Goal: Task Accomplishment & Management: Complete application form

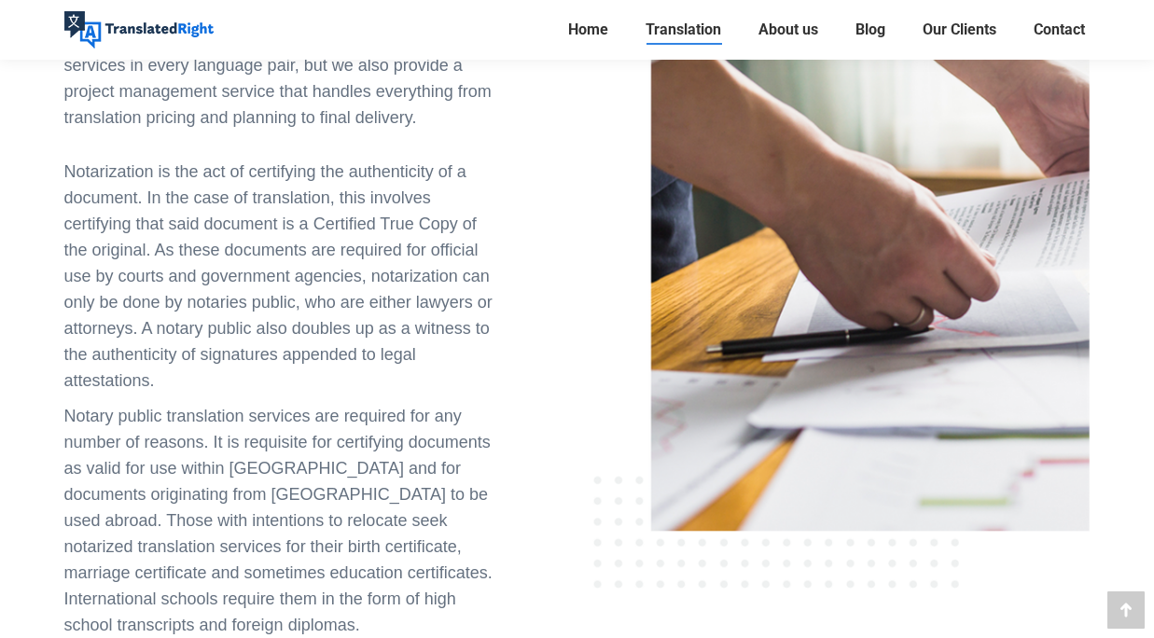
scroll to position [1585, 0]
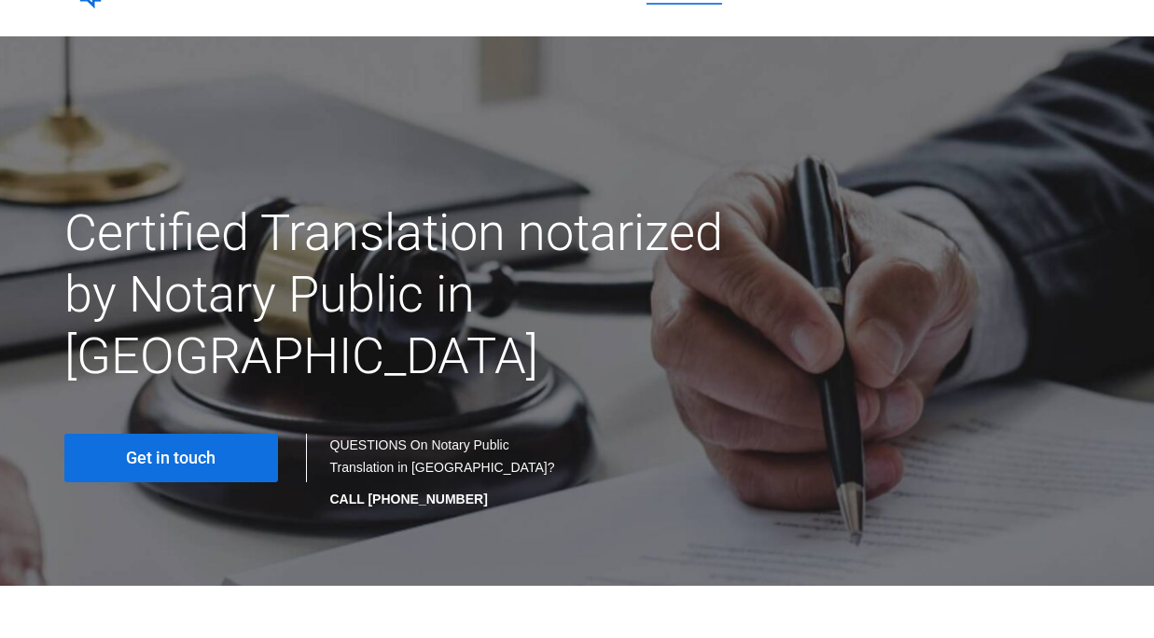
scroll to position [93, 0]
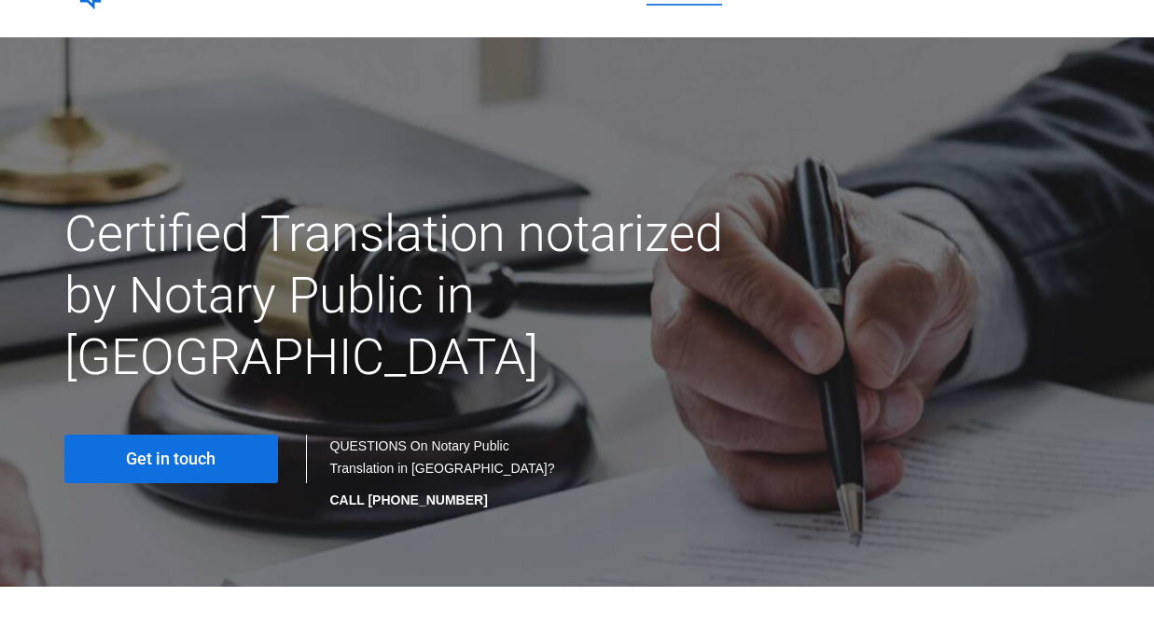
click at [172, 450] on span "Get in touch" at bounding box center [171, 459] width 90 height 19
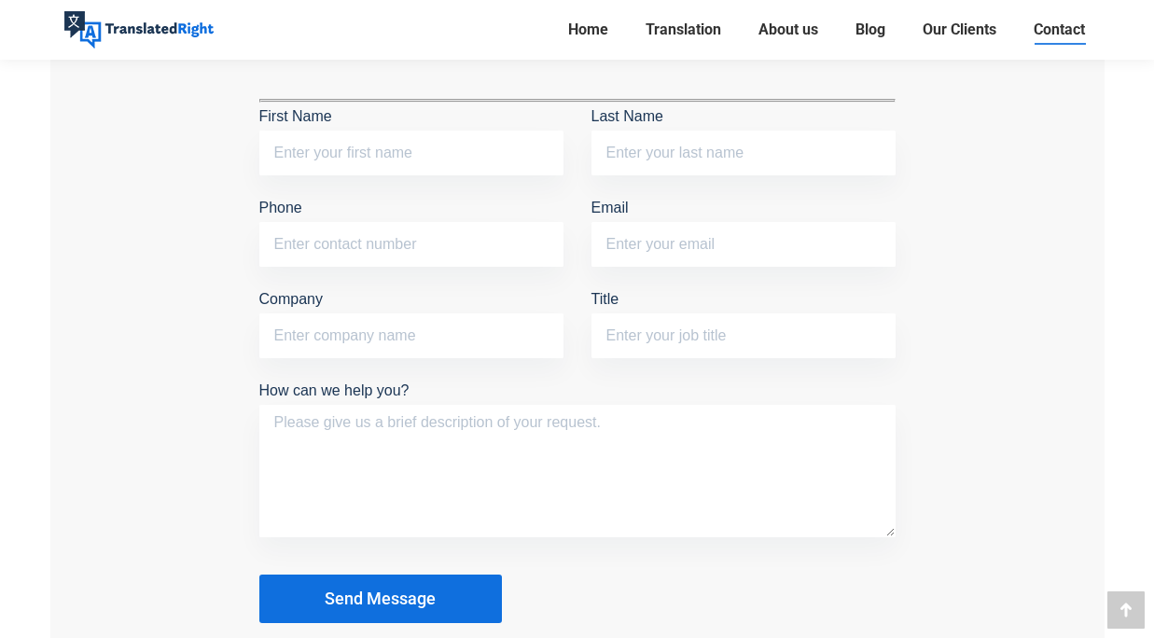
scroll to position [1585, 0]
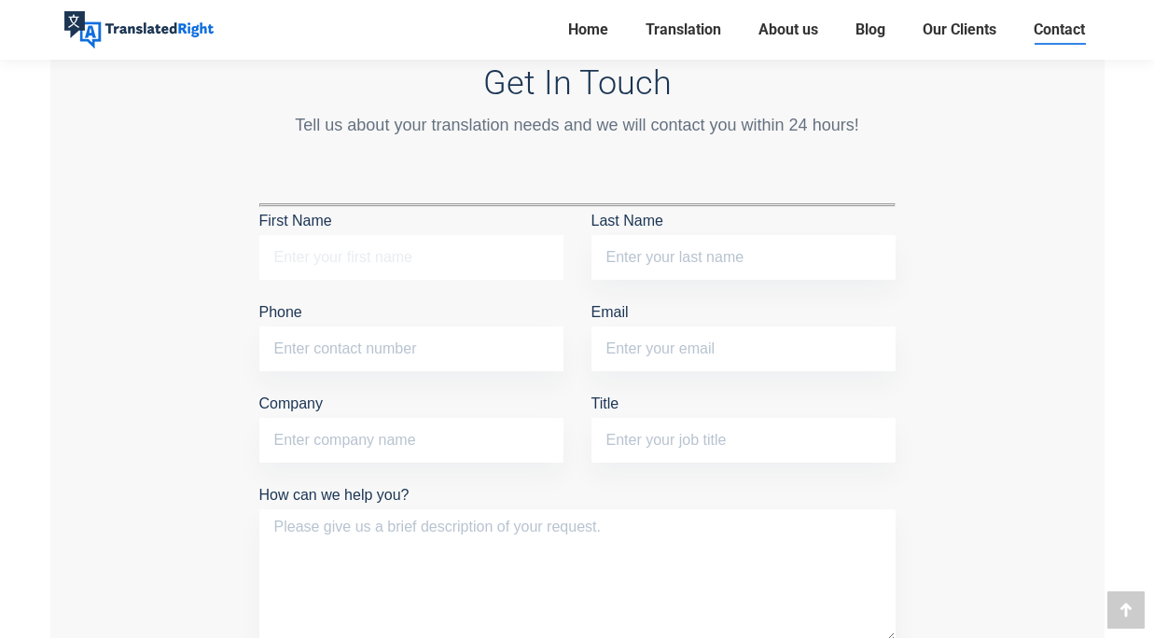
click at [333, 258] on input "First Name" at bounding box center [411, 257] width 304 height 45
type input "Nuo"
type input "Xu"
type input "86048454"
type input "s250075@e.ntu.edu.sg"
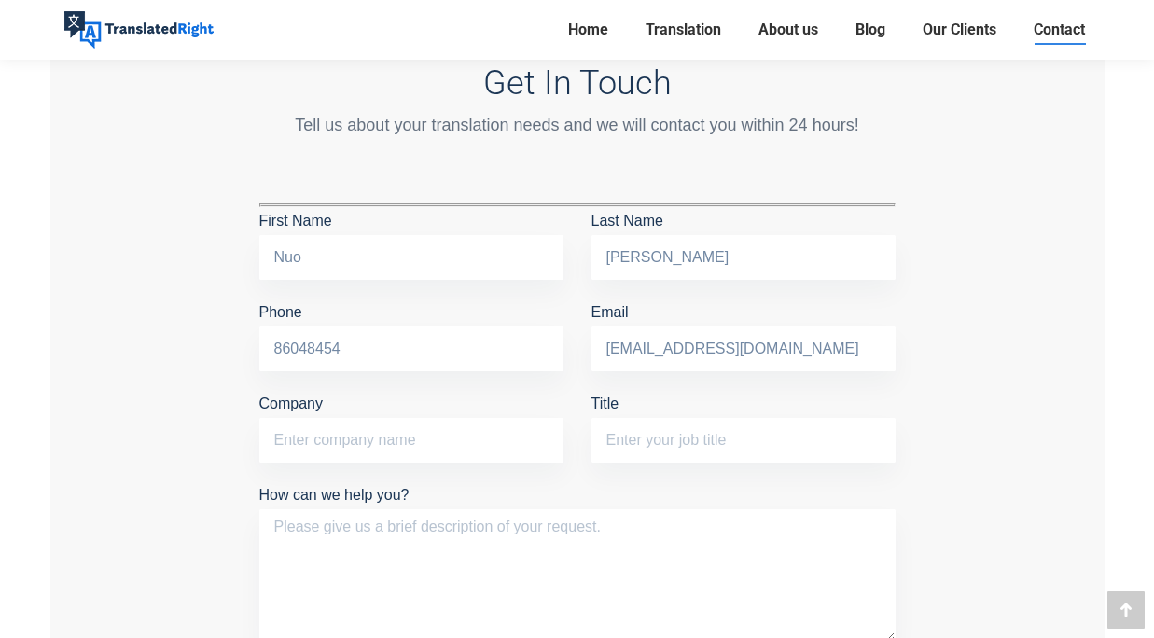
type input "Nanyang Technological University"
type input "Student"
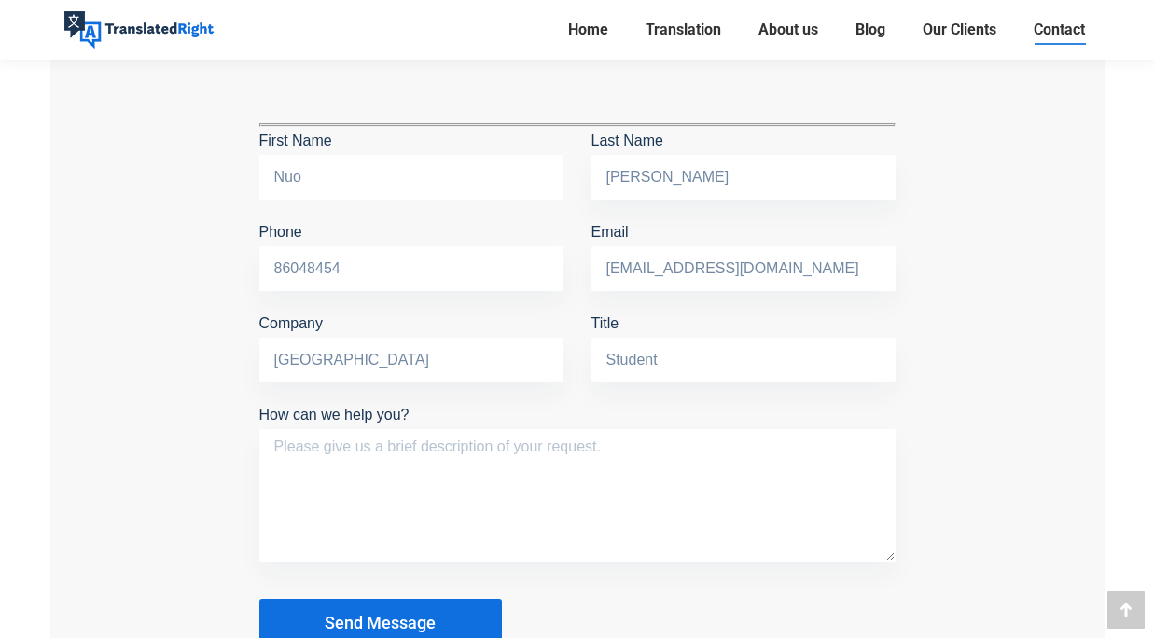
scroll to position [1772, 0]
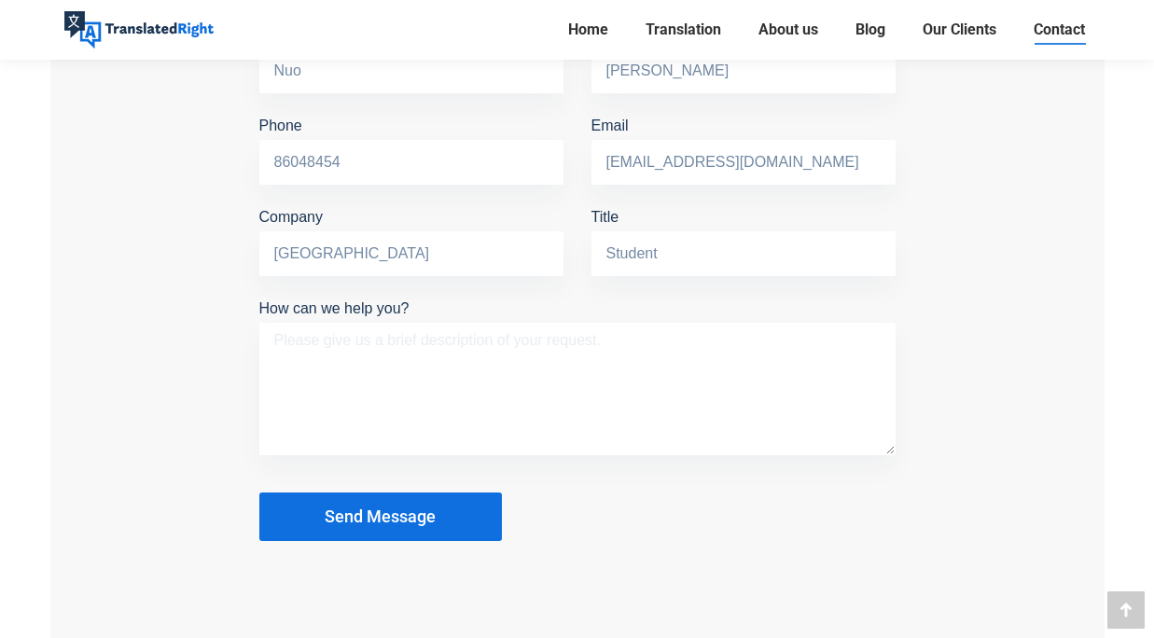
click at [334, 333] on textarea "How can we help you?" at bounding box center [577, 389] width 636 height 132
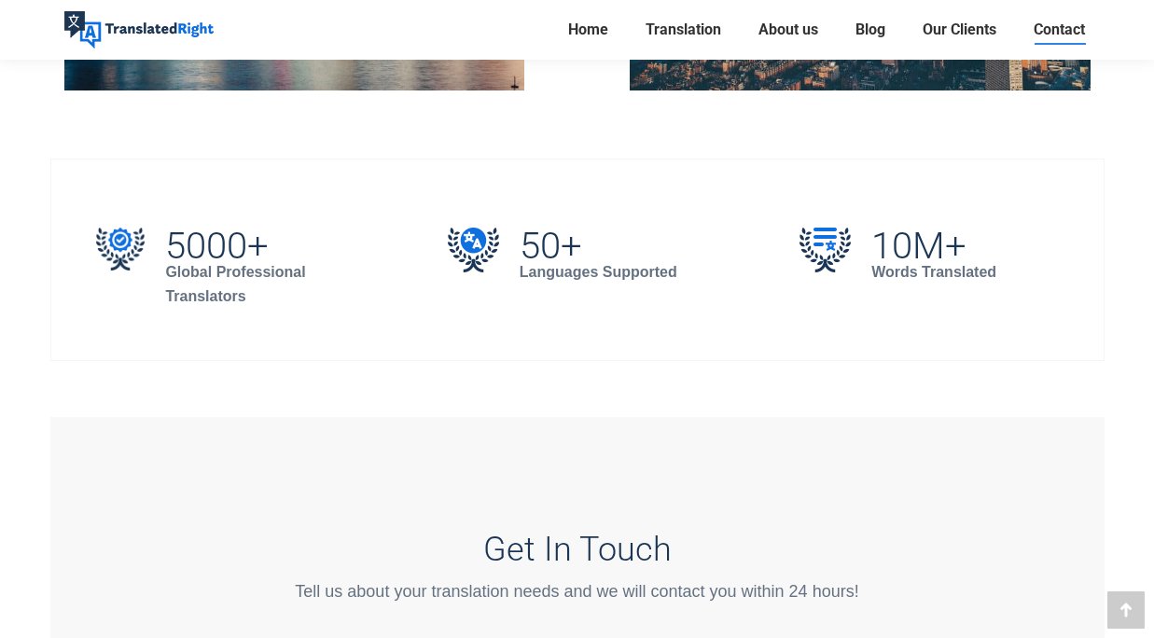
scroll to position [1212, 0]
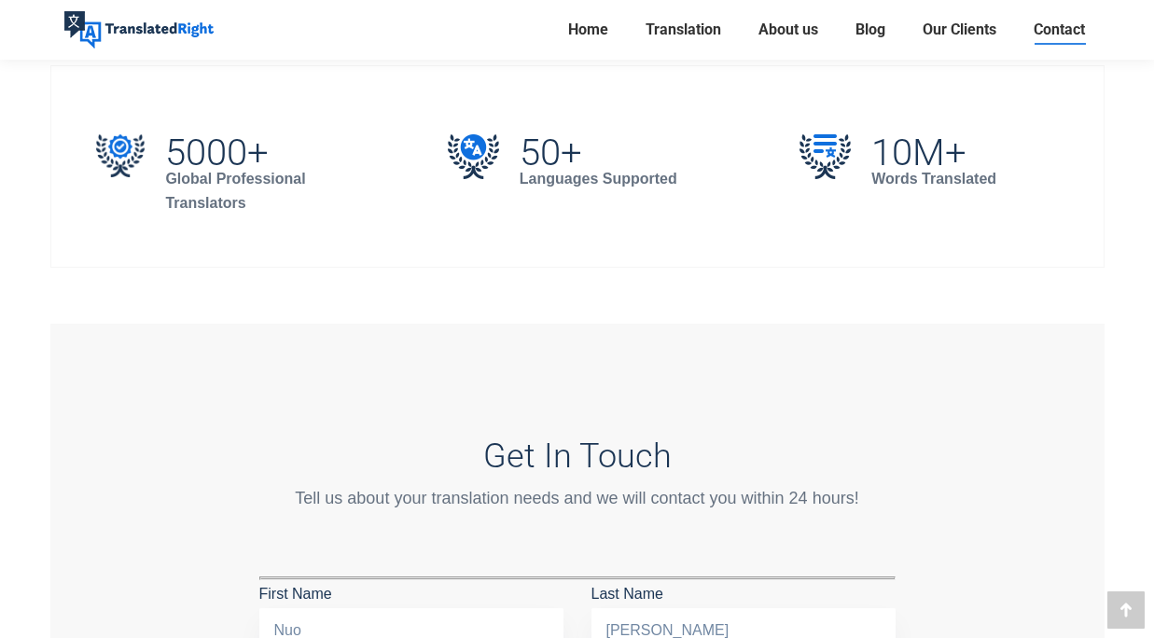
click at [835, 314] on div "Contact Us Where to Find Us If you are looking for more information, need to di…" at bounding box center [577, 391] width 1026 height 2947
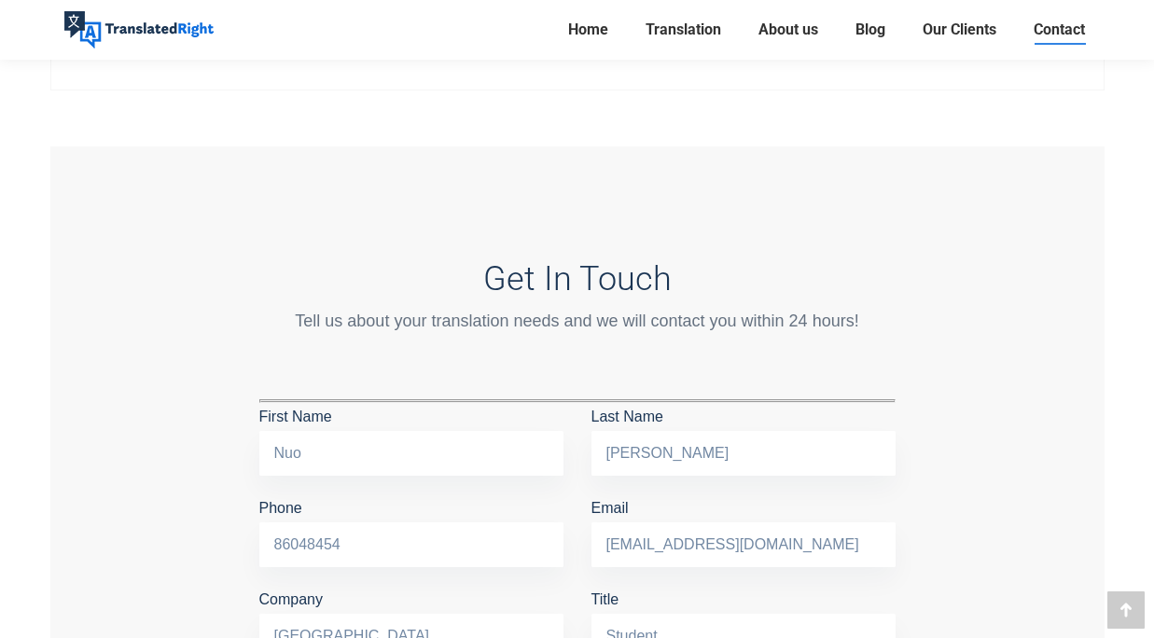
scroll to position [1865, 0]
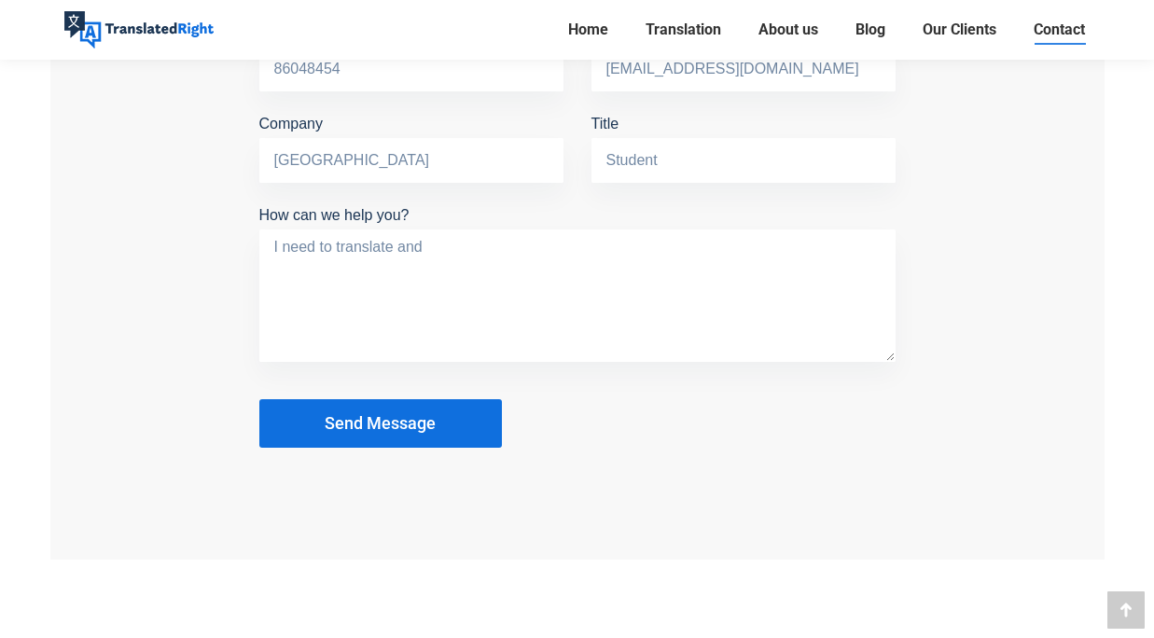
click at [458, 254] on textarea "I need to translate and" at bounding box center [577, 295] width 636 height 132
click at [380, 474] on div "Get In Touch Tell us about your translation needs and we will contact you withi…" at bounding box center [577, 115] width 1054 height 889
click at [322, 278] on textarea "I need to translate and notarize my home-country ID card. I wonder if I can kno…" at bounding box center [577, 295] width 636 height 132
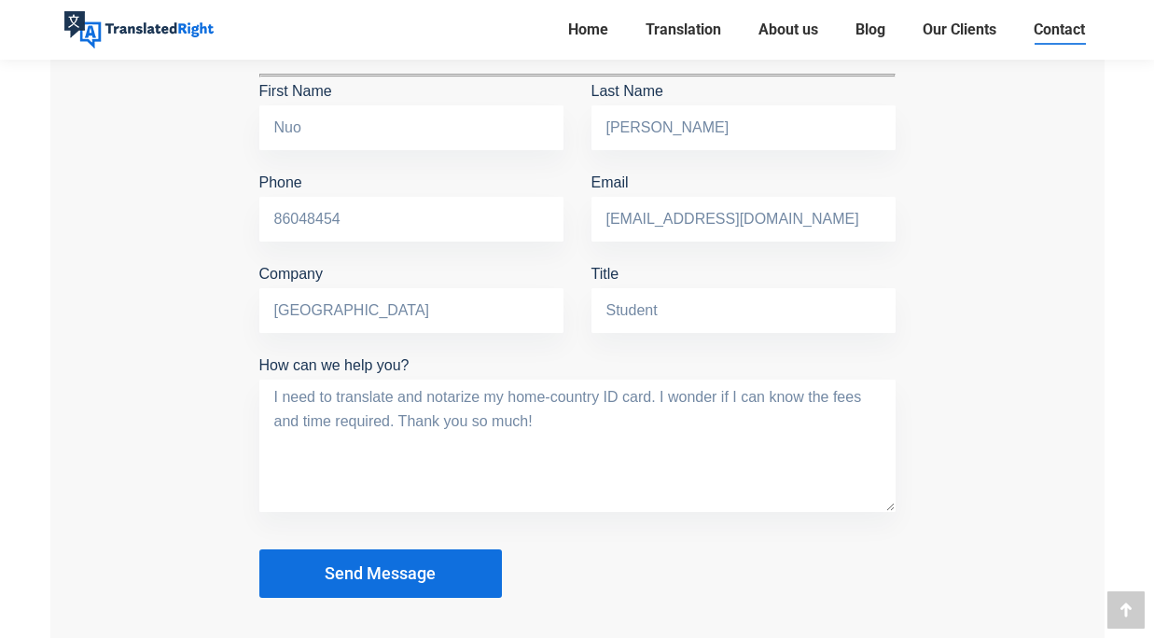
scroll to position [1679, 0]
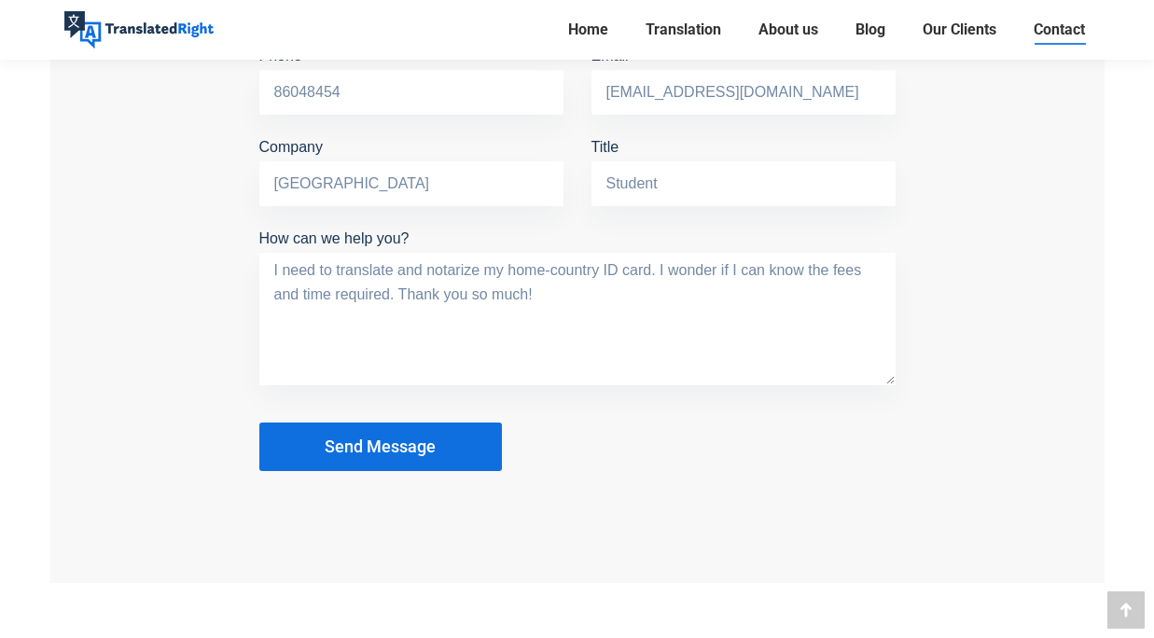
type textarea "I need to translate and notarize my home-country ID card. I wonder if I can kno…"
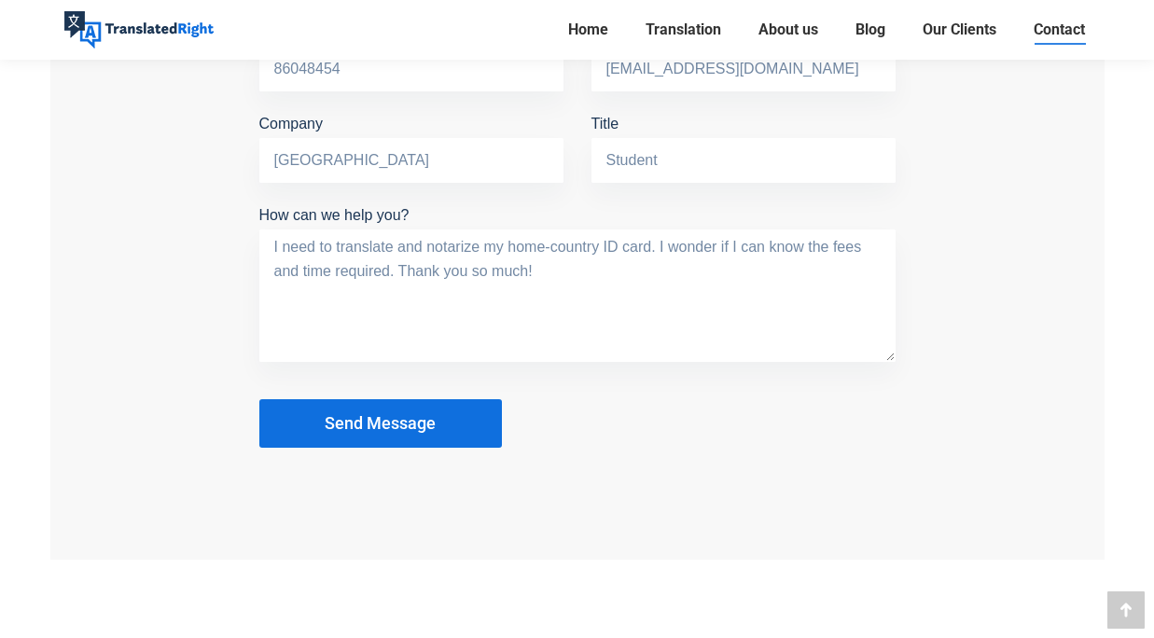
click at [324, 520] on div "Get In Touch Tell us about your translation needs and we will contact you withi…" at bounding box center [577, 115] width 1054 height 889
click at [364, 422] on span "Send Message" at bounding box center [380, 423] width 111 height 19
click at [384, 423] on span "Send Message" at bounding box center [380, 423] width 111 height 19
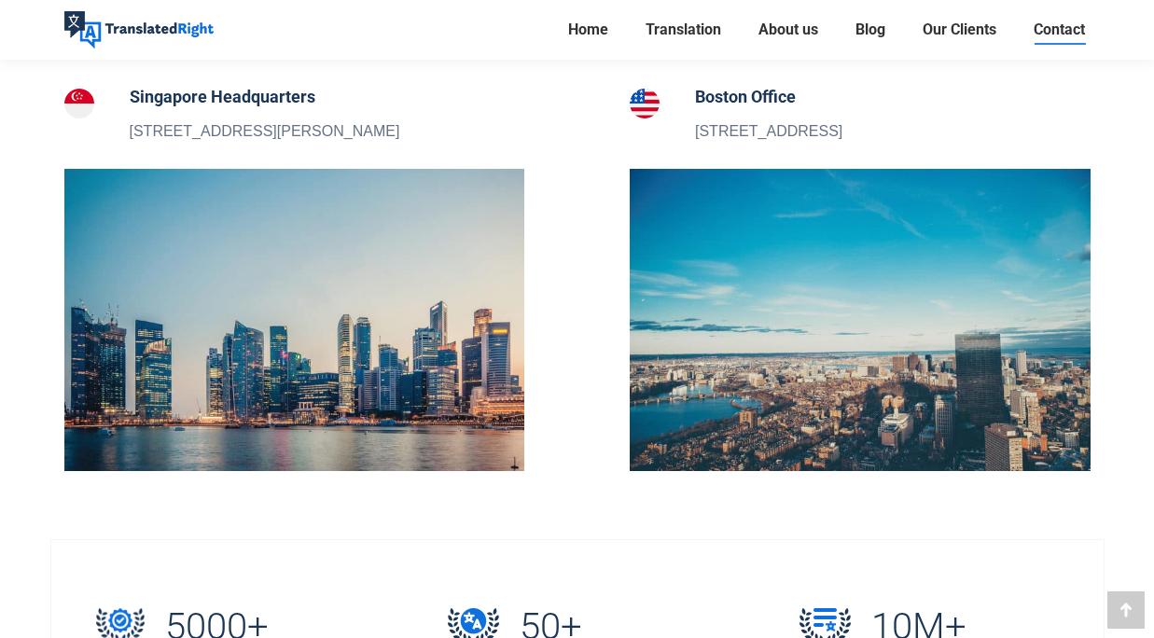
scroll to position [653, 0]
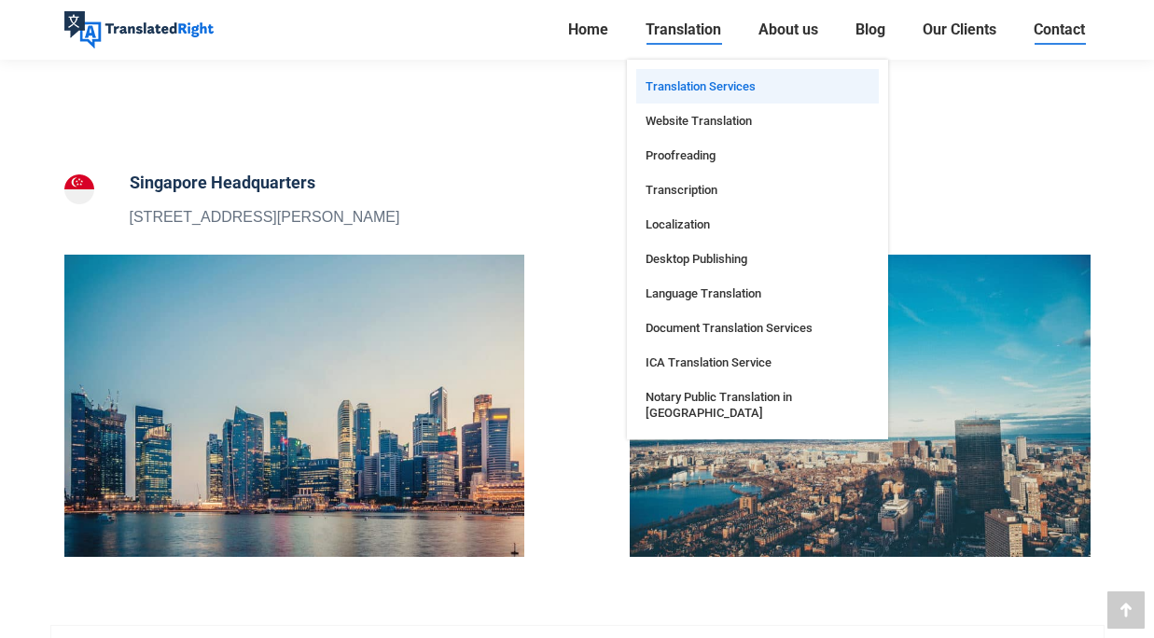
click at [710, 81] on span "Translation Services" at bounding box center [700, 86] width 110 height 16
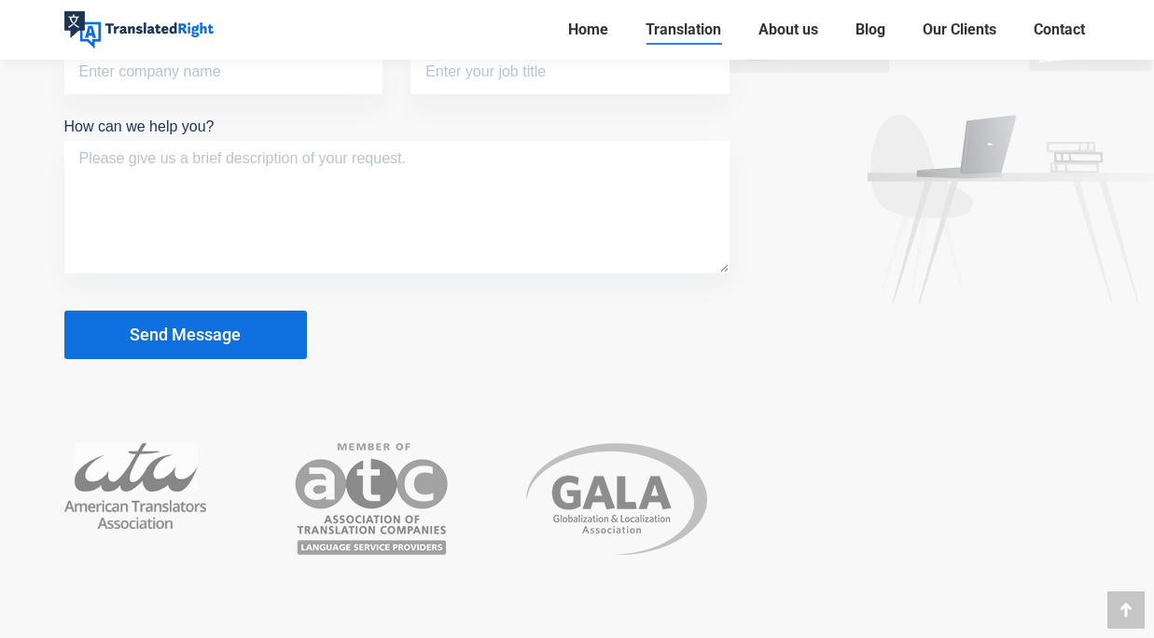
scroll to position [7834, 0]
